Goal: Task Accomplishment & Management: Use online tool/utility

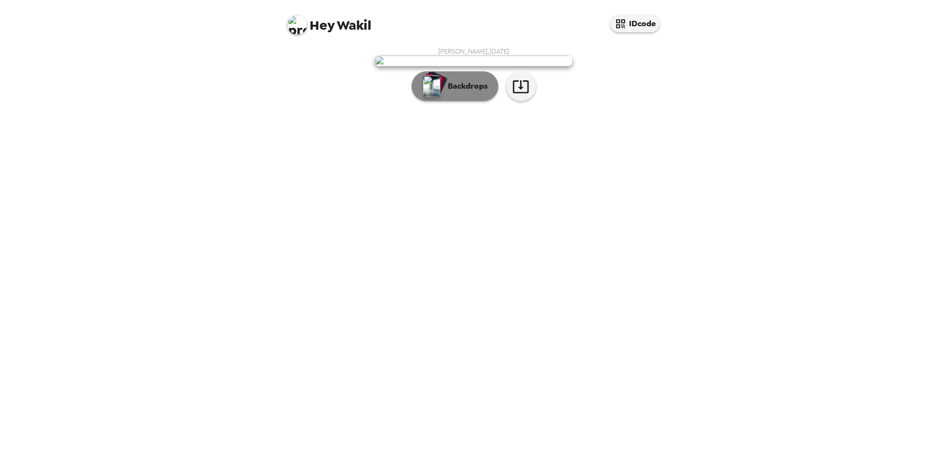
click at [479, 92] on p "Backdrops" at bounding box center [465, 86] width 45 height 12
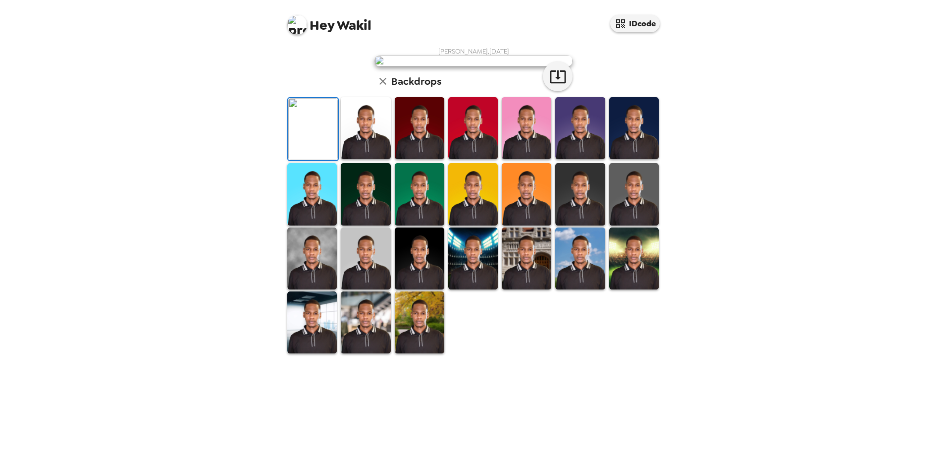
scroll to position [143, 0]
click at [513, 289] on img at bounding box center [527, 258] width 50 height 62
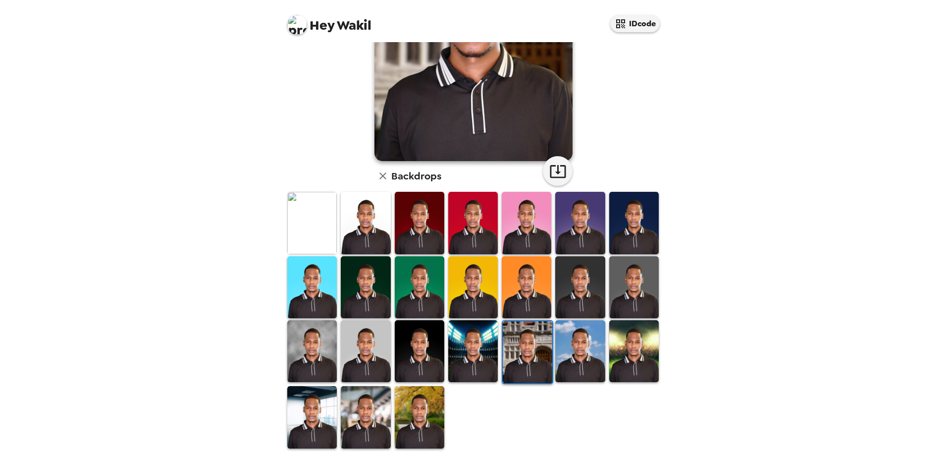
click at [534, 350] on img at bounding box center [528, 352] width 50 height 62
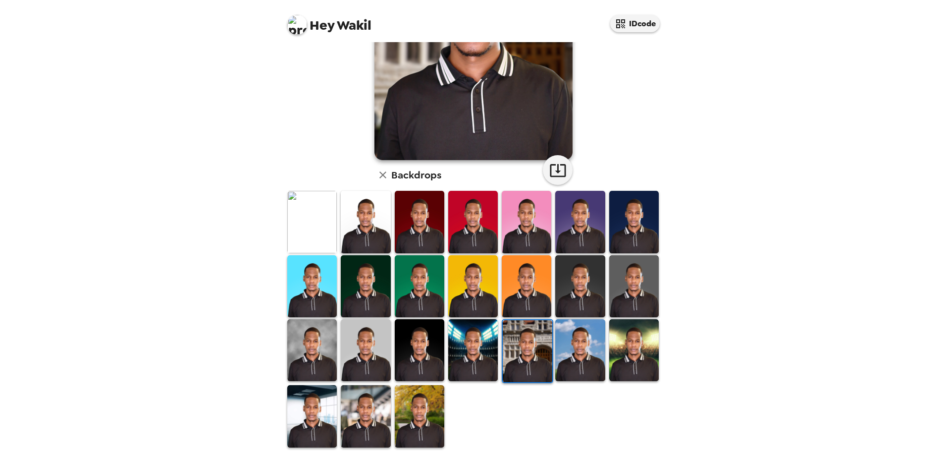
click at [372, 410] on img at bounding box center [366, 416] width 50 height 62
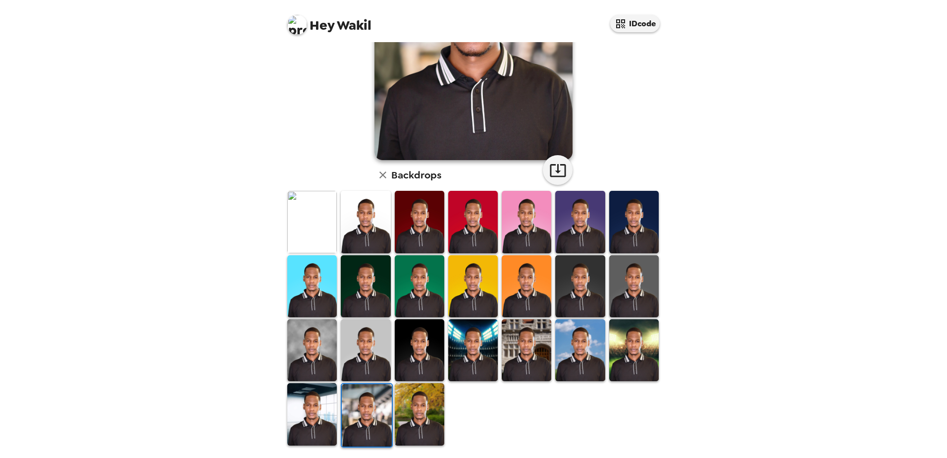
click at [307, 396] on img at bounding box center [312, 414] width 50 height 62
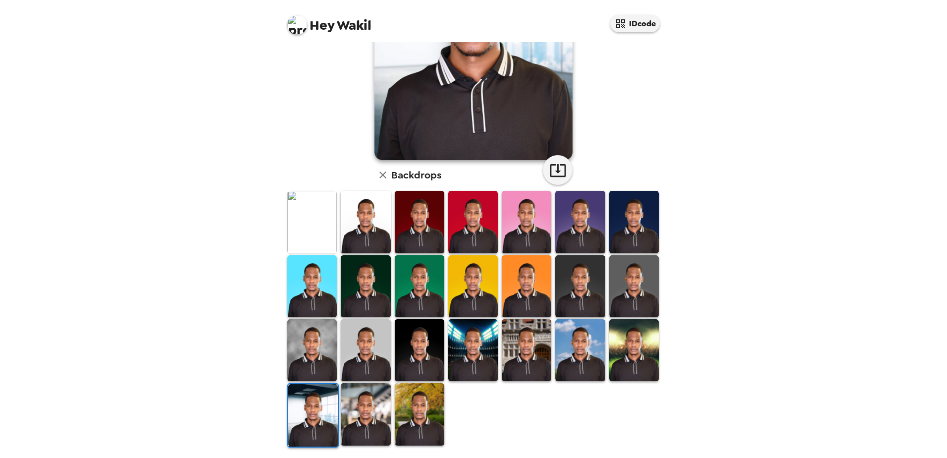
click at [595, 361] on div at bounding box center [580, 350] width 54 height 64
drag, startPoint x: 592, startPoint y: 360, endPoint x: 586, endPoint y: 360, distance: 6.0
click at [586, 360] on img at bounding box center [580, 350] width 50 height 62
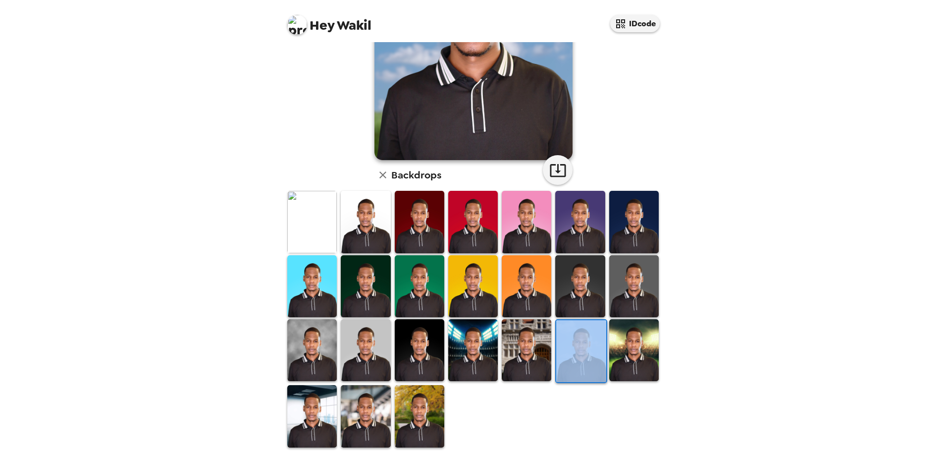
scroll to position [0, 0]
click at [420, 291] on img at bounding box center [420, 286] width 50 height 62
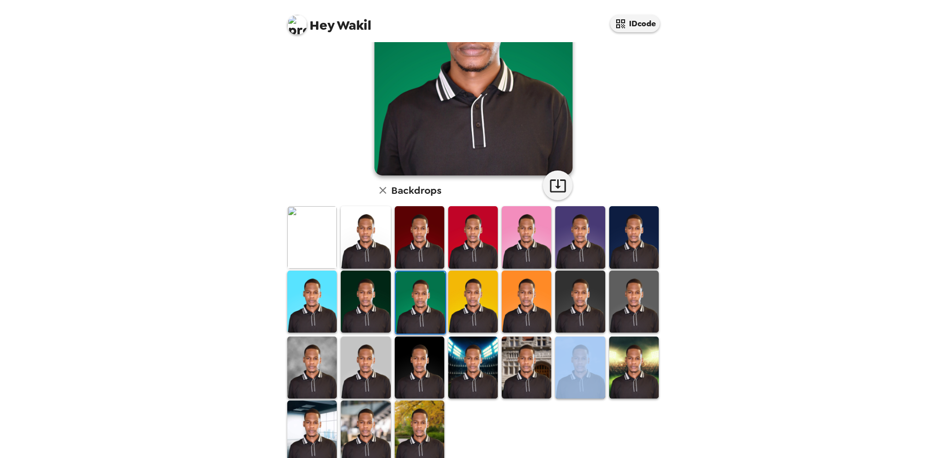
scroll to position [143, 0]
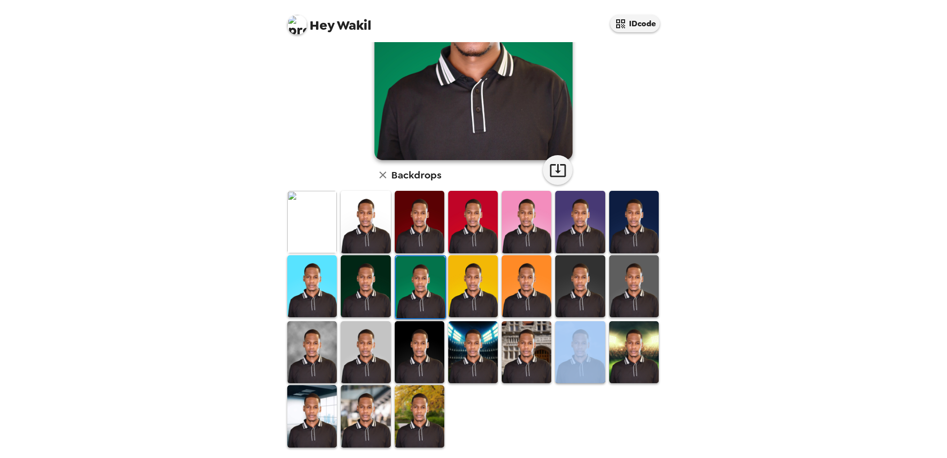
click at [305, 331] on img at bounding box center [312, 352] width 50 height 62
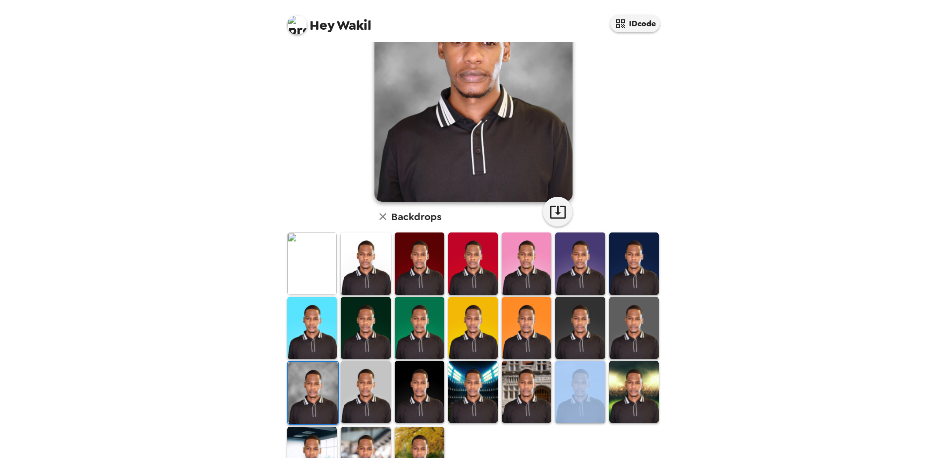
scroll to position [0, 0]
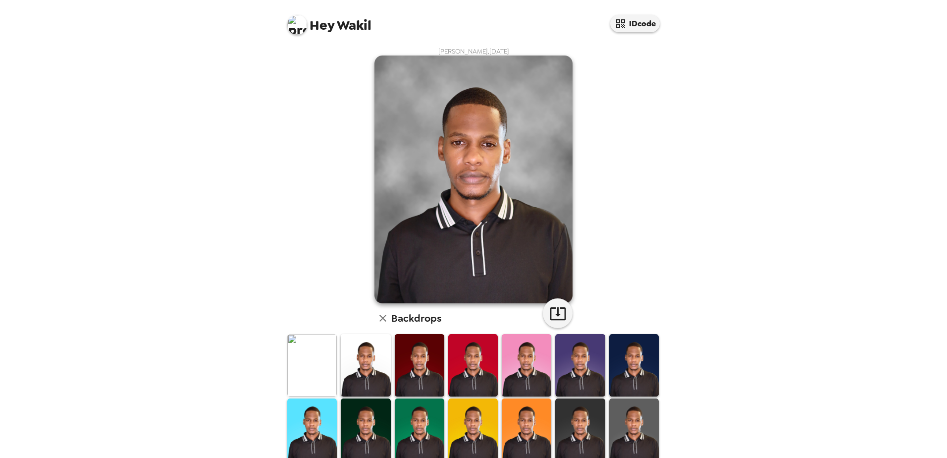
click at [324, 351] on img at bounding box center [312, 365] width 50 height 62
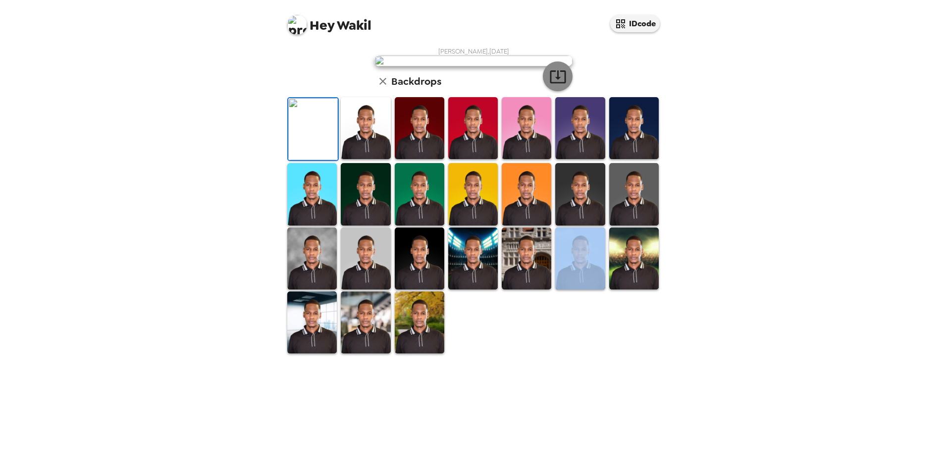
click at [557, 85] on icon "button" at bounding box center [558, 76] width 17 height 17
click at [627, 75] on div "[PERSON_NAME] , [DATE] Backdrops" at bounding box center [473, 200] width 377 height 307
